Goal: Contribute content

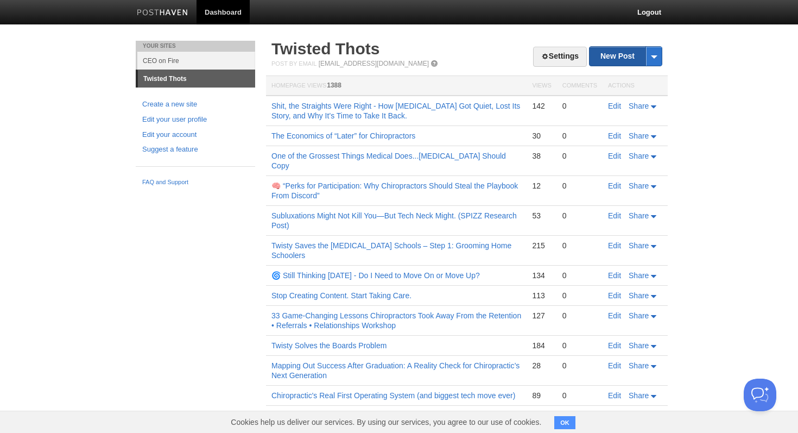
click at [603, 58] on link "New Post" at bounding box center [626, 56] width 72 height 19
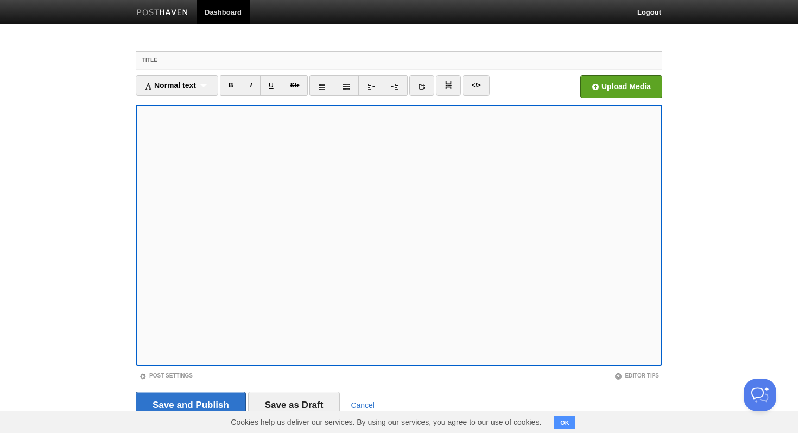
click at [267, 65] on input "Title" at bounding box center [421, 60] width 483 height 17
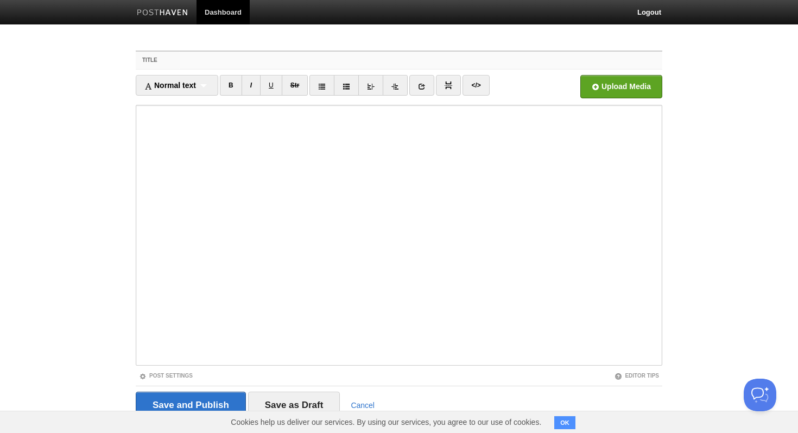
paste input "🌀 Chiropractic’s Biggest Blindspot: The Household Wallet"
type input "🌀 Chiropractic’s Biggest Blindspot: The Household Wallet"
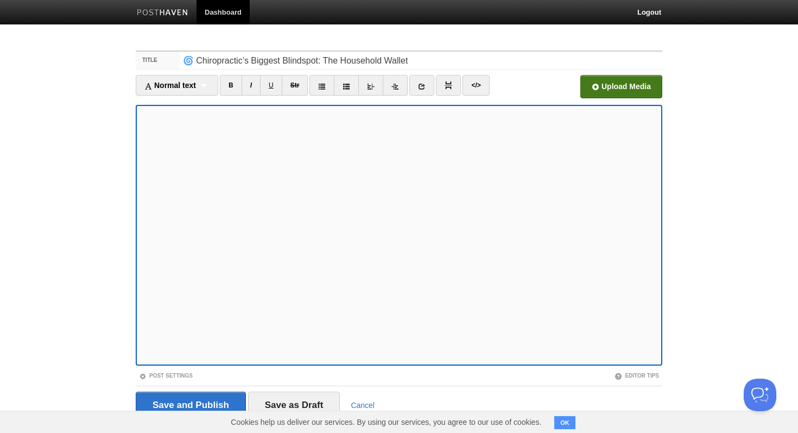
click at [596, 89] on input "file" at bounding box center [294, 89] width 822 height 55
click at [215, 400] on input "Save and Publish" at bounding box center [191, 404] width 110 height 27
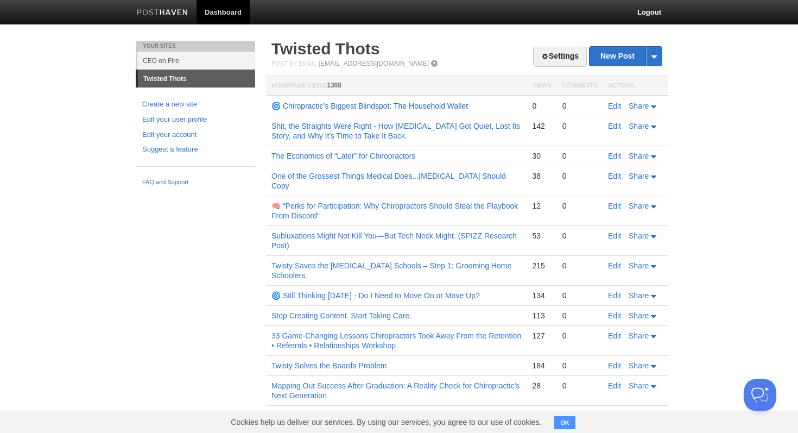
click at [308, 109] on link "🌀 Chiropractic’s Biggest Blindspot: The Household Wallet" at bounding box center [369, 106] width 197 height 9
